Goal: Information Seeking & Learning: Find specific fact

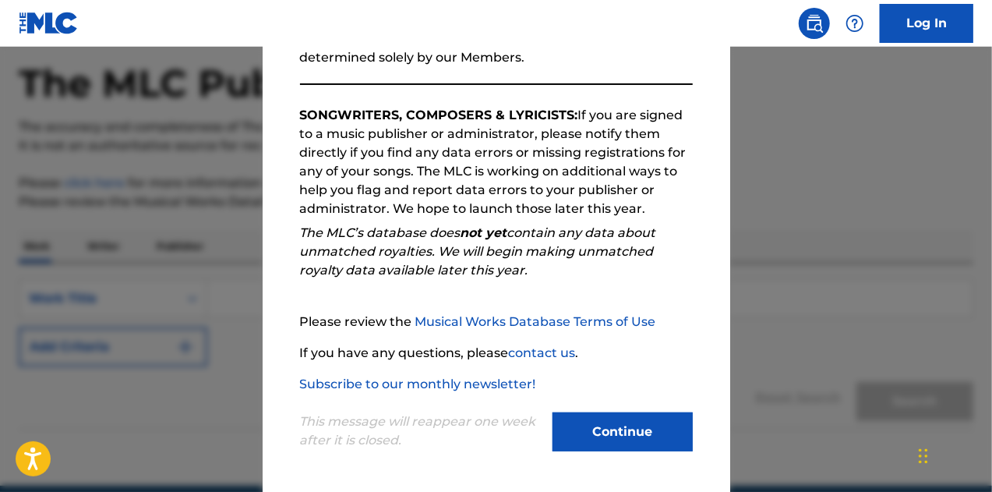
scroll to position [136, 0]
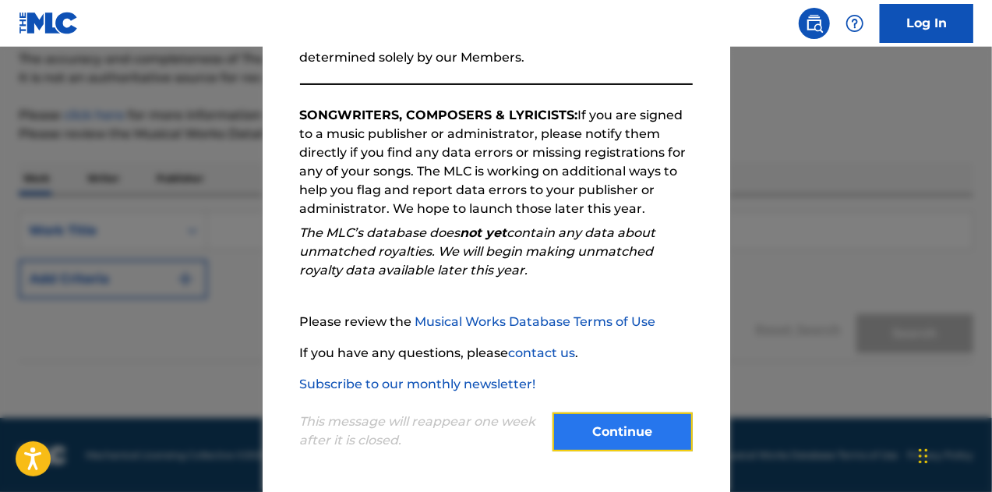
click at [619, 437] on button "Continue" at bounding box center [622, 431] width 140 height 39
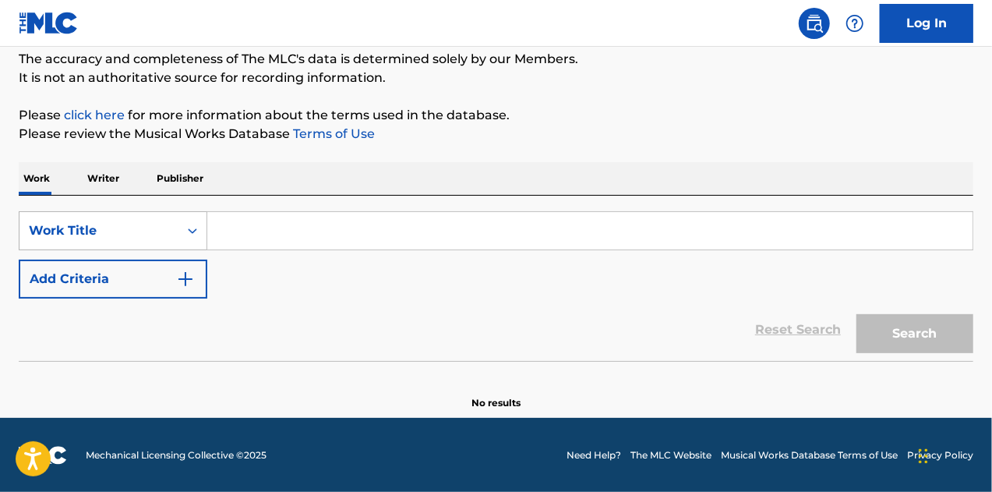
click at [182, 230] on div "Search Form" at bounding box center [192, 231] width 28 height 28
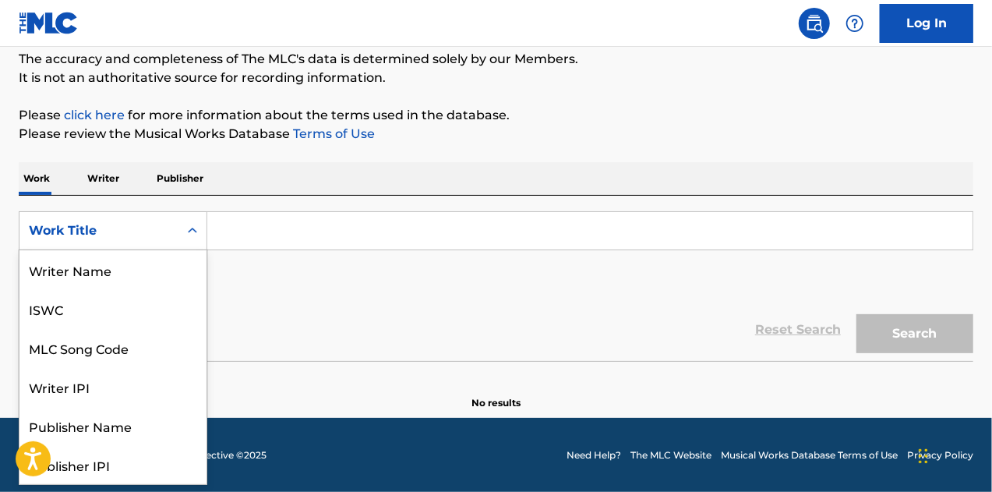
scroll to position [78, 0]
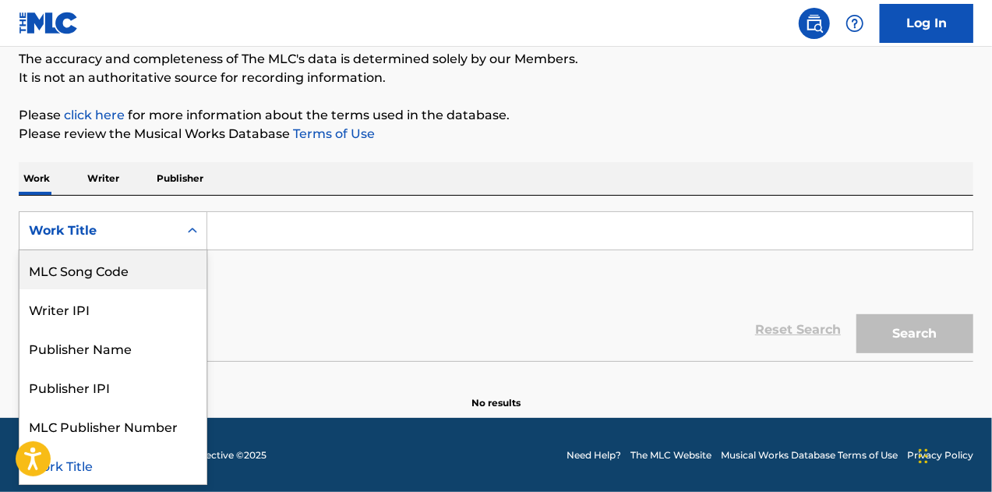
drag, startPoint x: 118, startPoint y: 272, endPoint x: 154, endPoint y: 258, distance: 38.5
click at [130, 267] on div "MLC Song Code" at bounding box center [112, 269] width 187 height 39
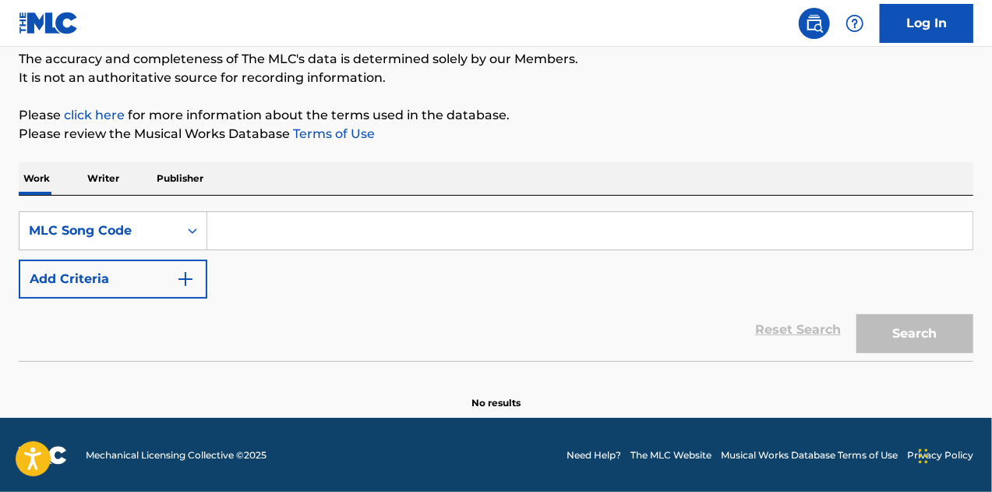
click at [293, 221] on input "Search Form" at bounding box center [589, 230] width 765 height 37
paste input "QM7281511017"
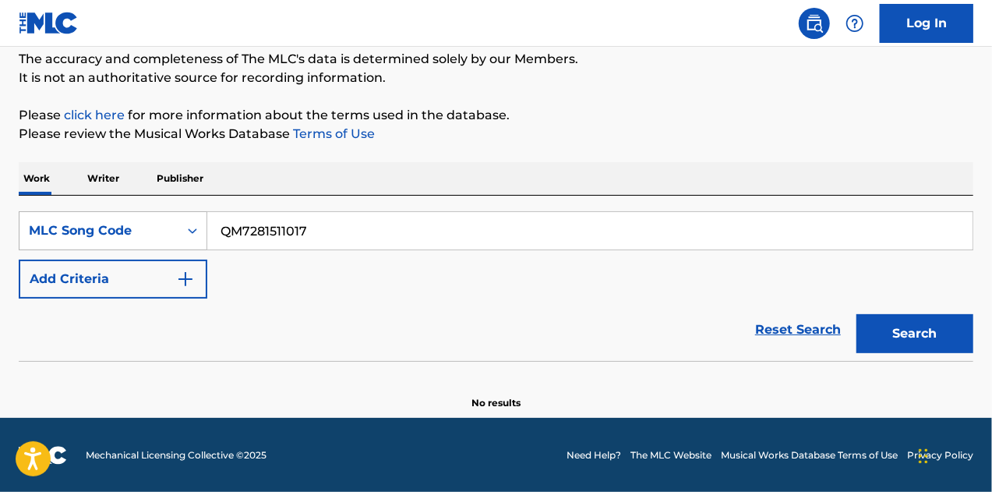
drag, startPoint x: 321, startPoint y: 231, endPoint x: 189, endPoint y: 235, distance: 131.7
click at [189, 235] on div "SearchWithCriteria299c4d95-2e9a-401a-8cf7-4024d41ae174 MLC Song Code QM72815110…" at bounding box center [496, 230] width 954 height 39
paste input "M01253"
type input "M01253"
click at [897, 326] on button "Search" at bounding box center [914, 333] width 117 height 39
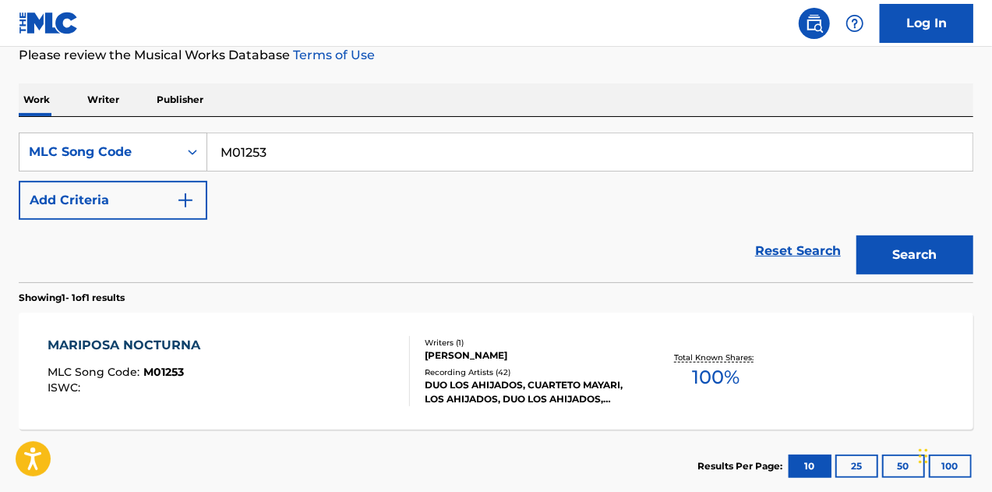
scroll to position [307, 0]
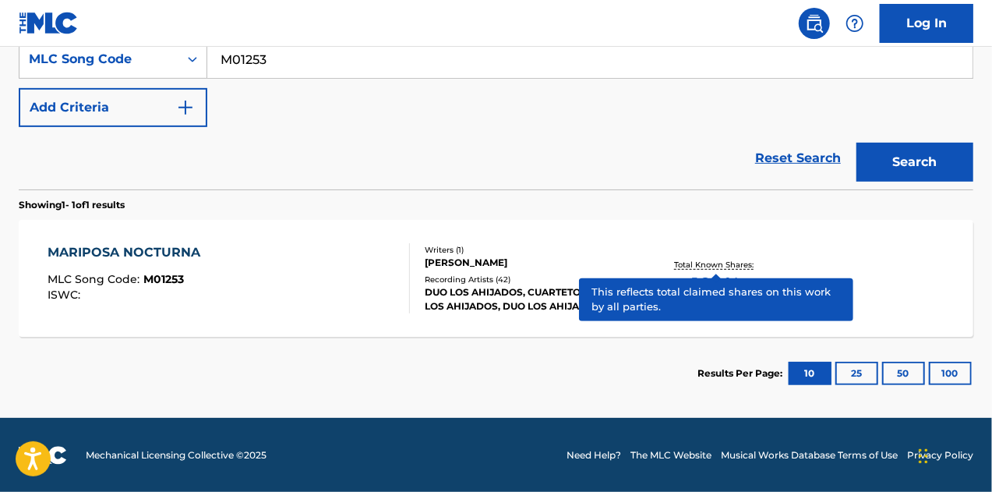
click at [725, 259] on p "Total Known Shares:" at bounding box center [716, 265] width 83 height 12
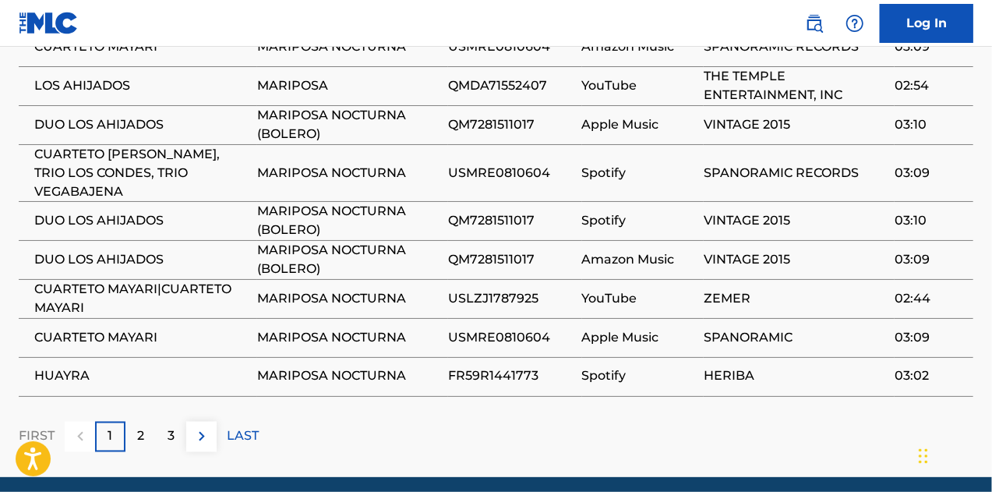
scroll to position [1167, 0]
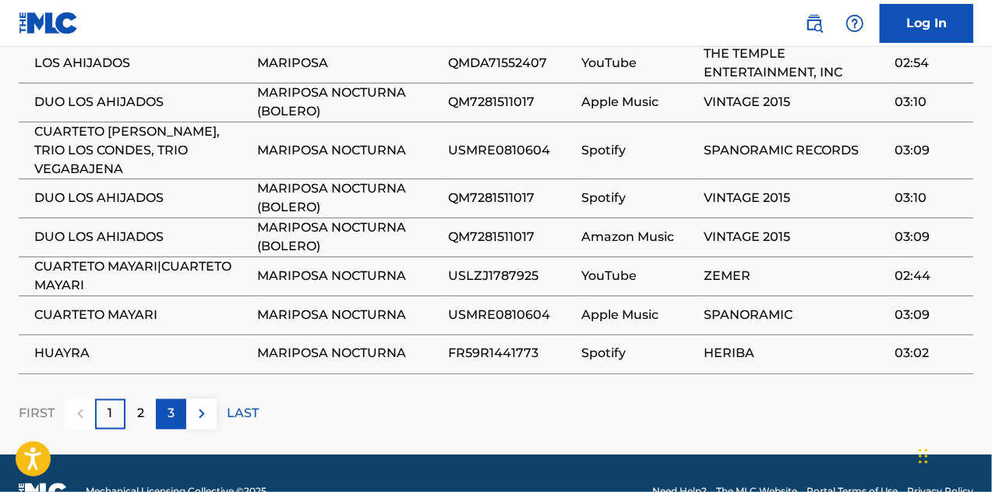
click at [176, 399] on div "3" at bounding box center [171, 414] width 30 height 30
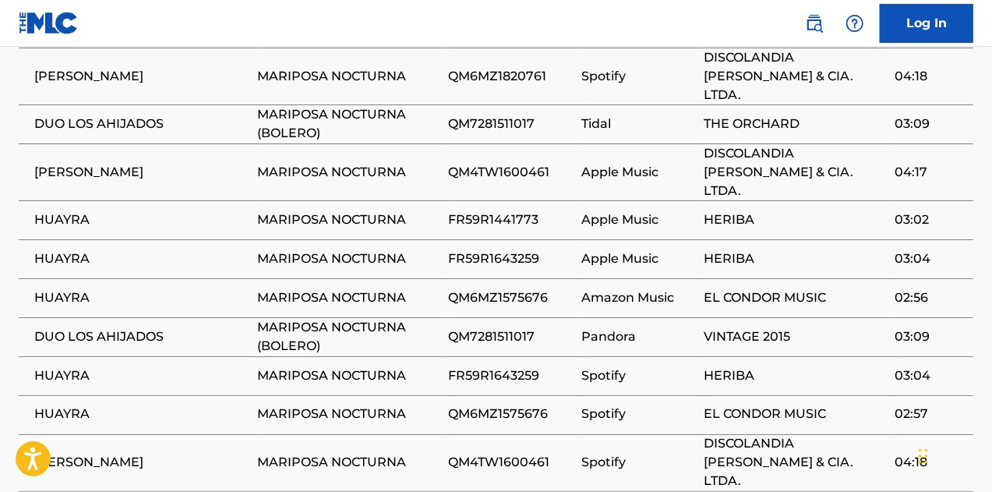
scroll to position [1089, 0]
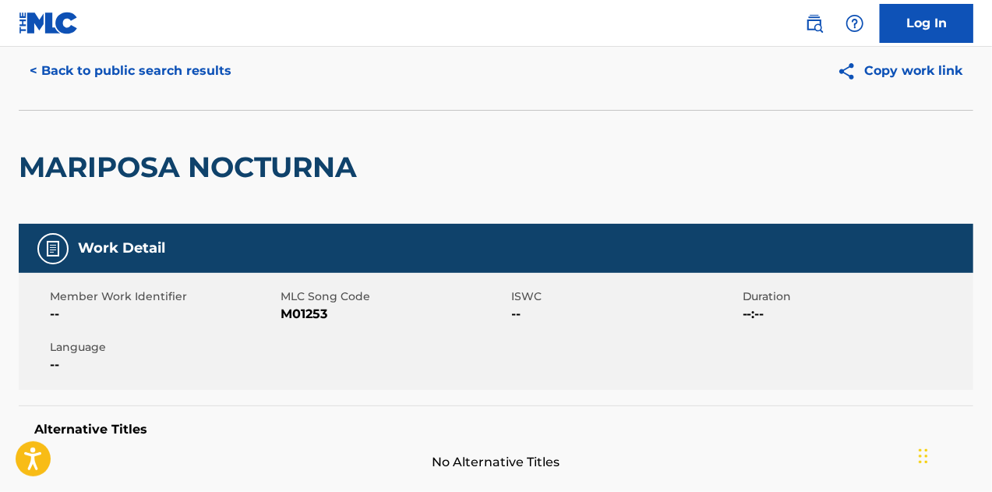
scroll to position [0, 0]
